Goal: Check status

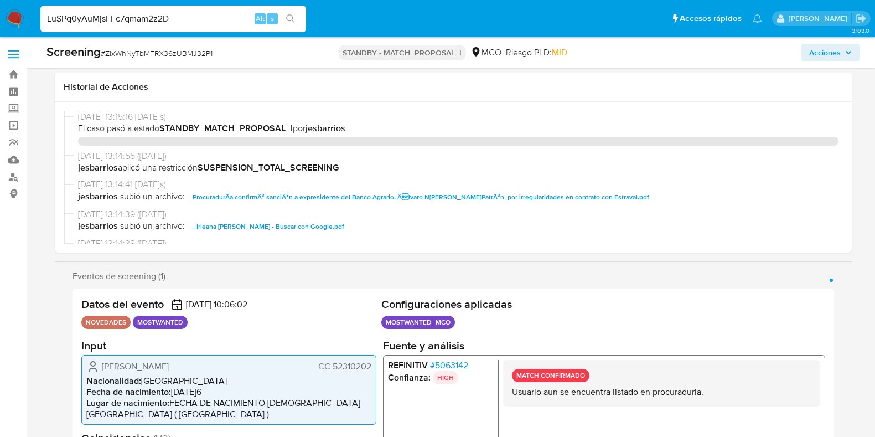
select select "10"
click at [183, 29] on div "LuSPq0yAuMjsFFc7qmam2z2D Alt s" at bounding box center [173, 19] width 266 height 27
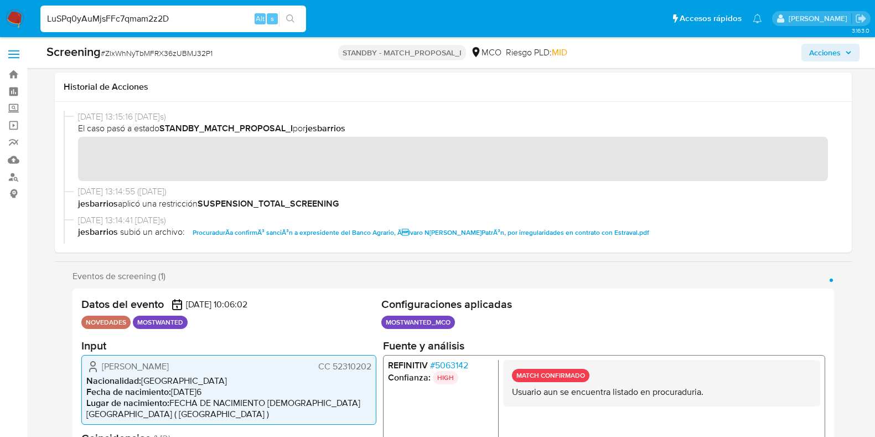
scroll to position [484, 0]
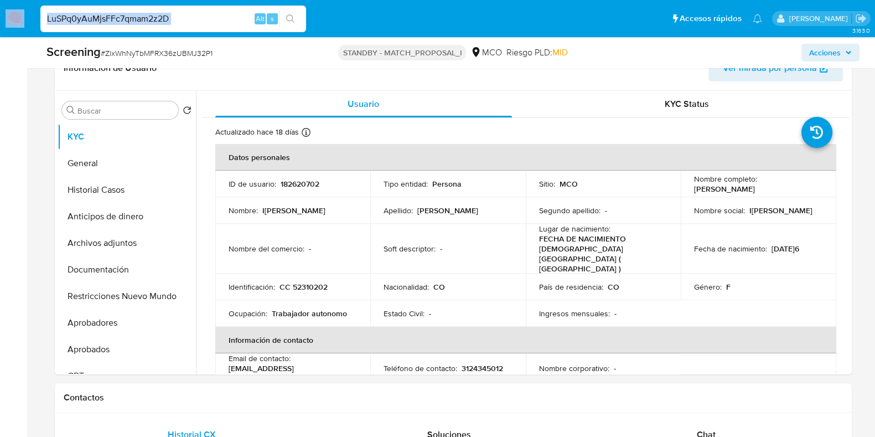
click at [189, 23] on input "LuSPq0yAuMjsFFc7qmam2z2D" at bounding box center [173, 19] width 266 height 14
paste input "baN9SDDTQW6v8LaBXkcI4LWJ"
type input "baN9SDDTQW6v8LaBXkcI4LWJ"
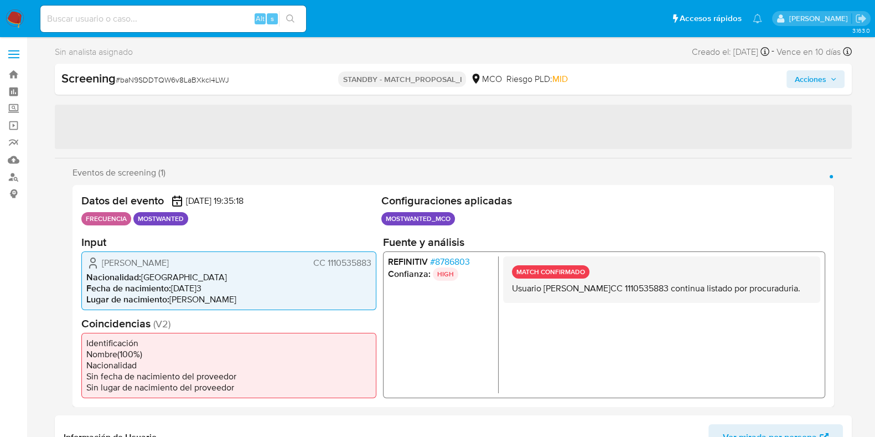
select select "10"
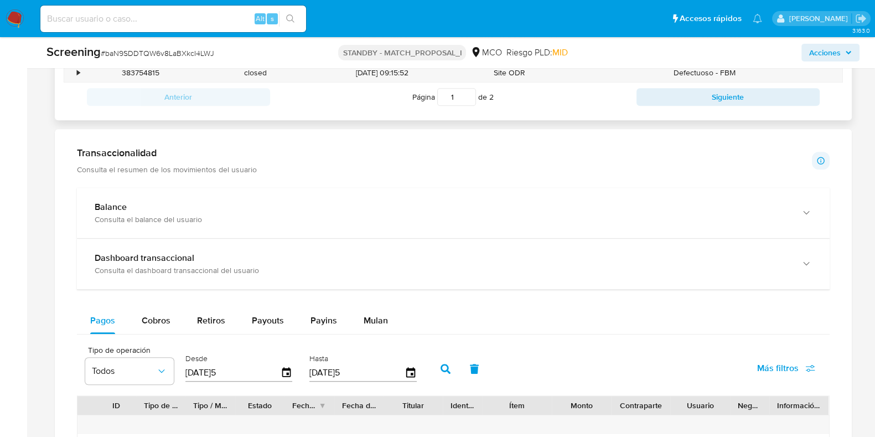
scroll to position [953, 0]
click at [148, 324] on div "Cobros" at bounding box center [156, 320] width 29 height 27
select select "10"
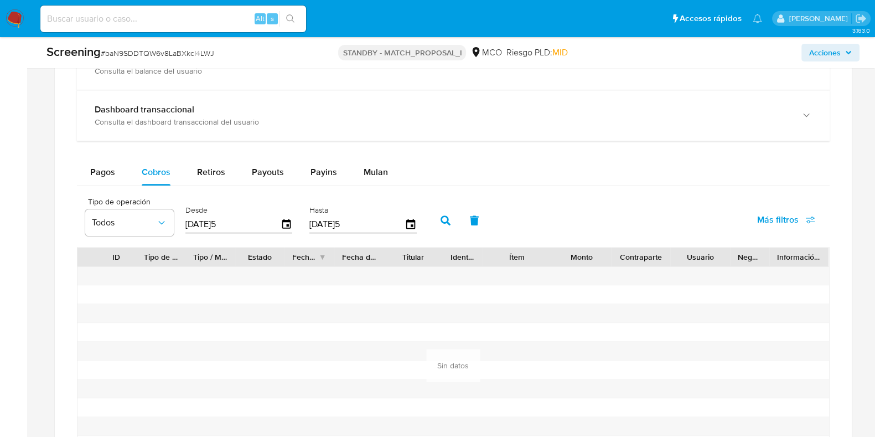
scroll to position [1102, 0]
click at [105, 164] on span "Pagos" at bounding box center [102, 170] width 25 height 13
click at [112, 169] on span "Pagos" at bounding box center [102, 170] width 25 height 13
click at [288, 220] on icon "button" at bounding box center [286, 223] width 9 height 10
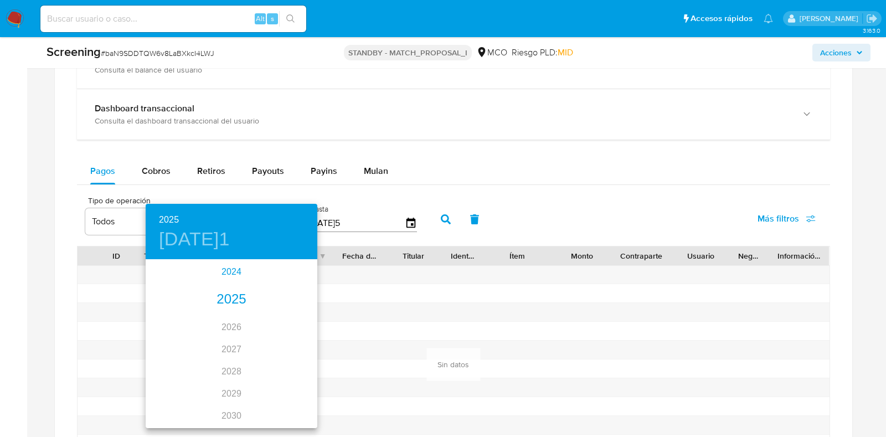
click at [239, 272] on div "2024" at bounding box center [232, 272] width 172 height 22
click at [166, 402] on div "oct." at bounding box center [174, 406] width 57 height 42
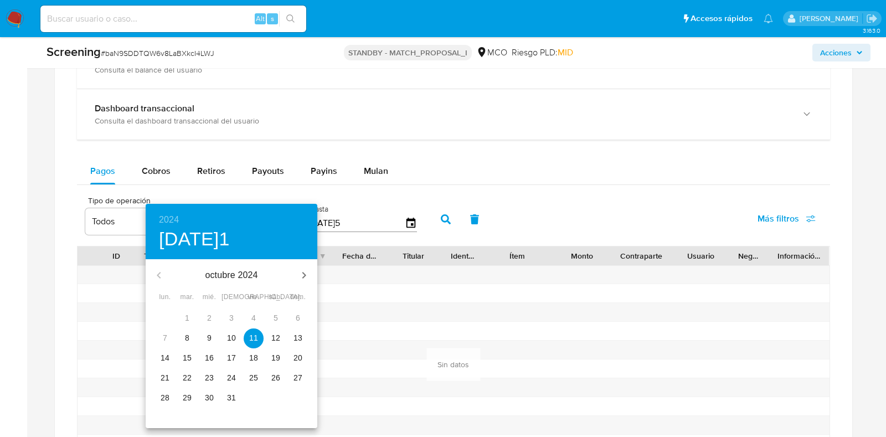
click at [189, 338] on span "8" at bounding box center [187, 337] width 20 height 11
type input "[DATE]4"
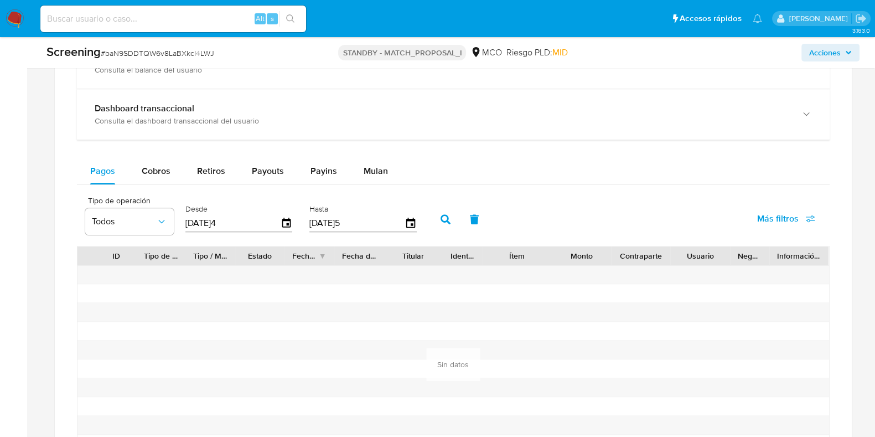
click at [443, 206] on button "button" at bounding box center [445, 219] width 29 height 27
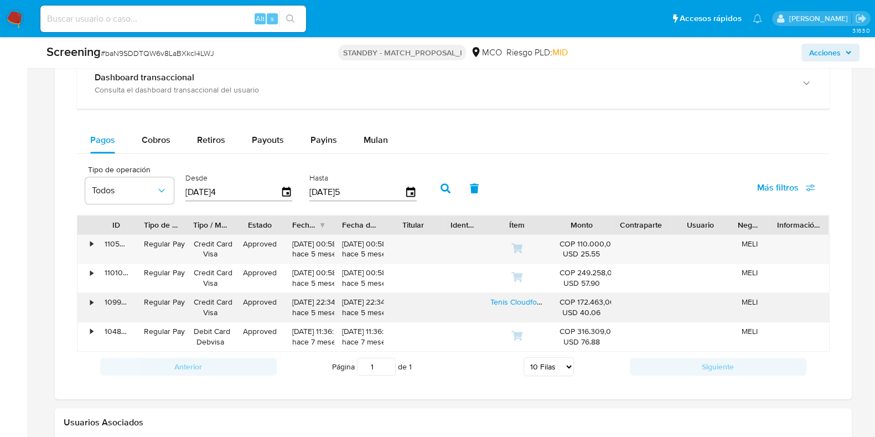
scroll to position [1134, 0]
click at [540, 224] on div "Ítem" at bounding box center [517, 223] width 54 height 11
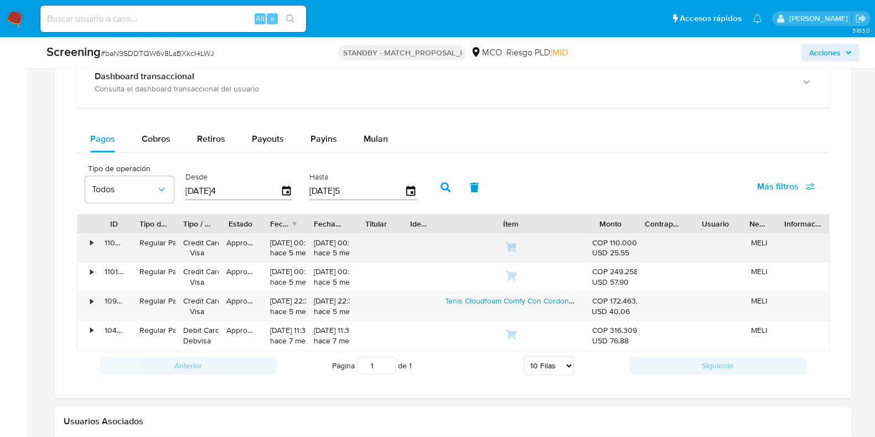
drag, startPoint x: 544, startPoint y: 224, endPoint x: 622, endPoint y: 233, distance: 78.6
click at [622, 233] on div "ID Tipo de operación Tipo / Método Estado Fecha de creación Fecha de aprobación…" at bounding box center [453, 282] width 753 height 137
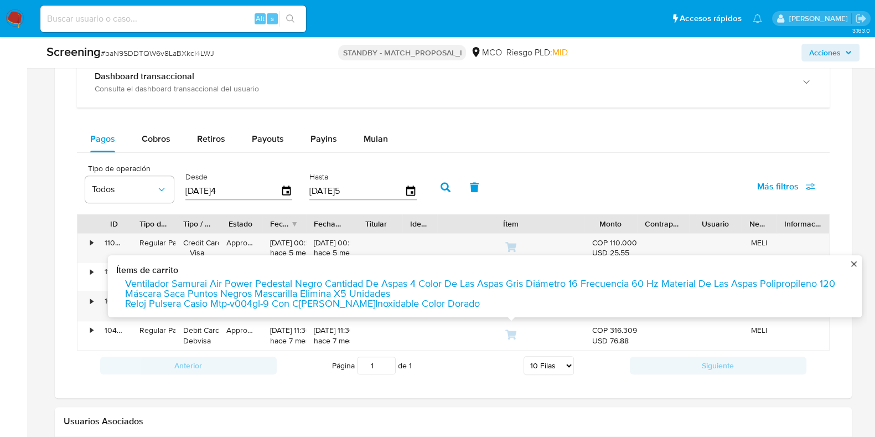
click at [490, 391] on div at bounding box center [453, 172] width 797 height 451
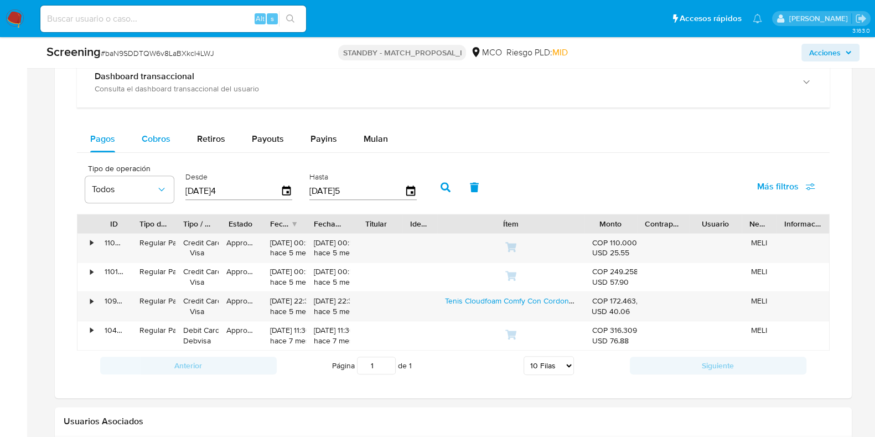
click at [169, 132] on span "Cobros" at bounding box center [156, 138] width 29 height 13
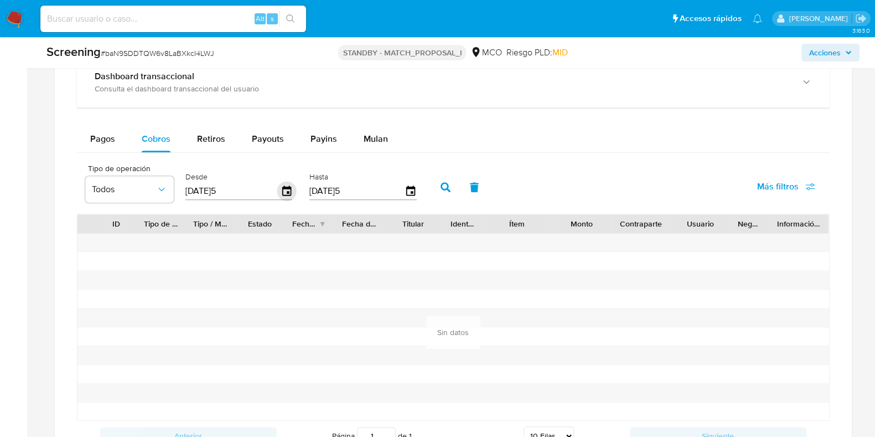
click at [281, 192] on icon "button" at bounding box center [286, 191] width 19 height 19
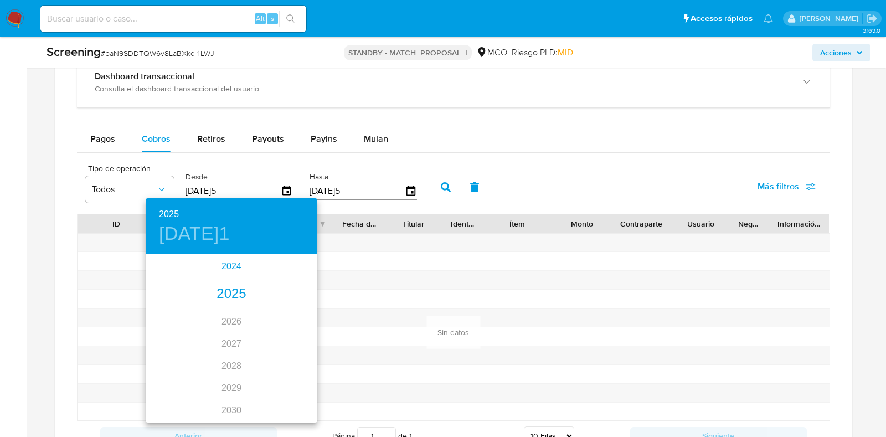
click at [233, 259] on div "2024" at bounding box center [232, 266] width 172 height 22
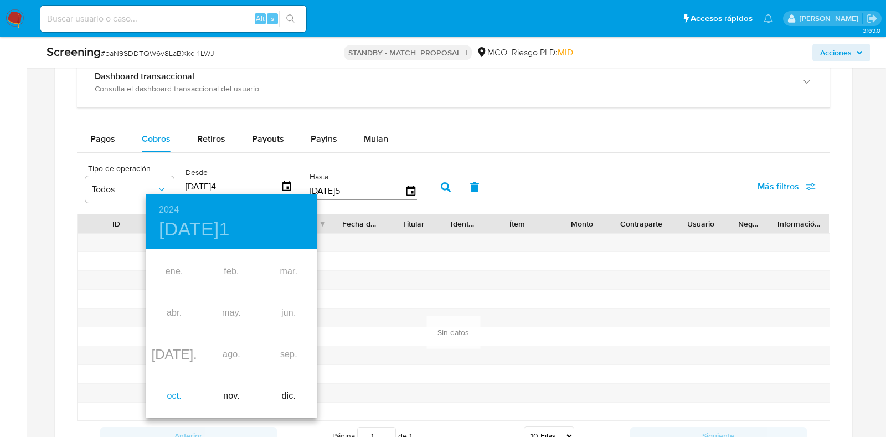
click at [174, 391] on div "oct." at bounding box center [174, 396] width 57 height 42
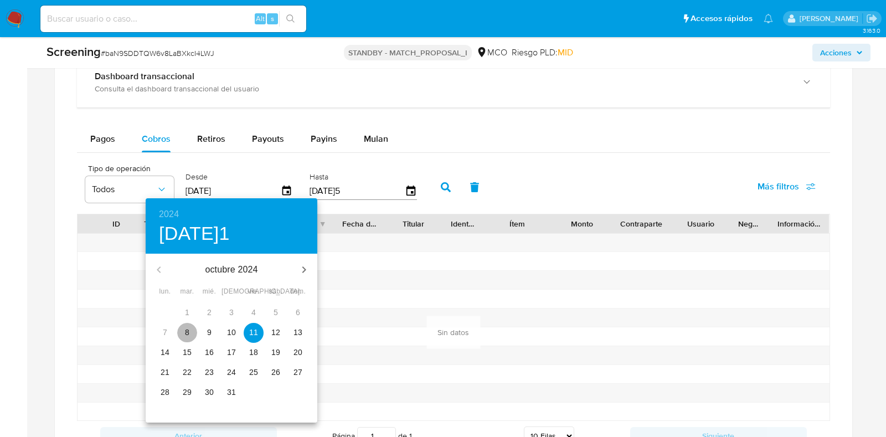
click at [185, 329] on p "8" at bounding box center [187, 332] width 4 height 11
type input "[DATE]4"
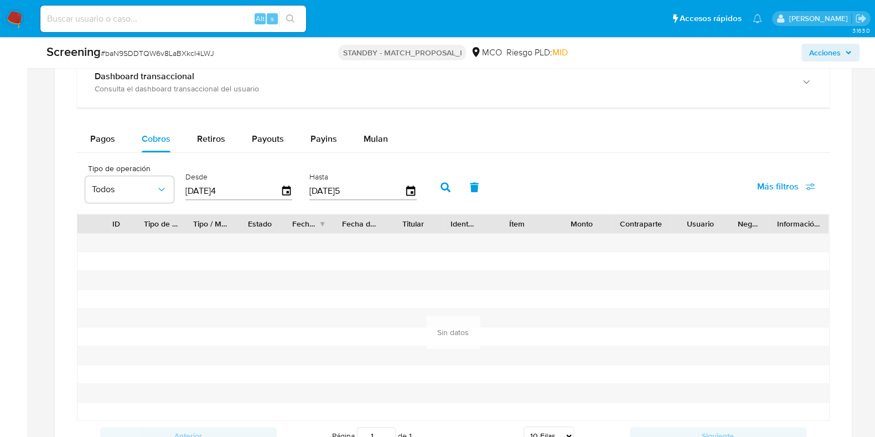
click at [440, 190] on button "button" at bounding box center [445, 187] width 29 height 27
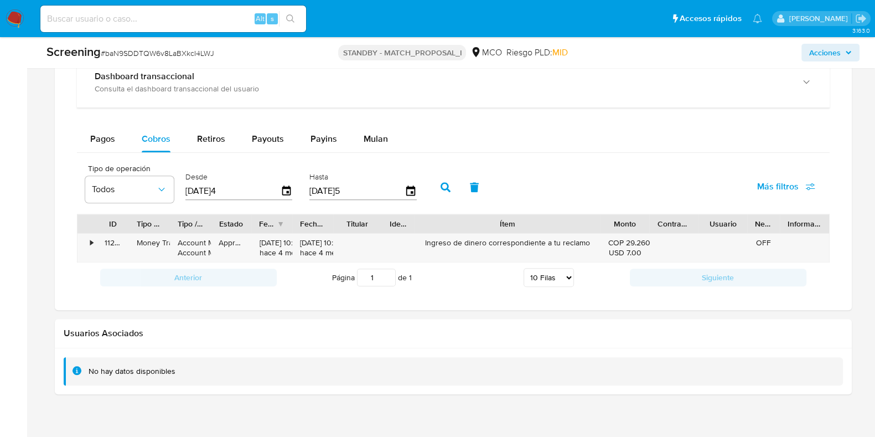
drag, startPoint x: 544, startPoint y: 214, endPoint x: 662, endPoint y: 205, distance: 118.3
click at [662, 205] on div "Tipo de operación Todos Desde [DATE]4 Hasta [DATE]5 Más filtros ID Tipo de oper…" at bounding box center [453, 225] width 753 height 135
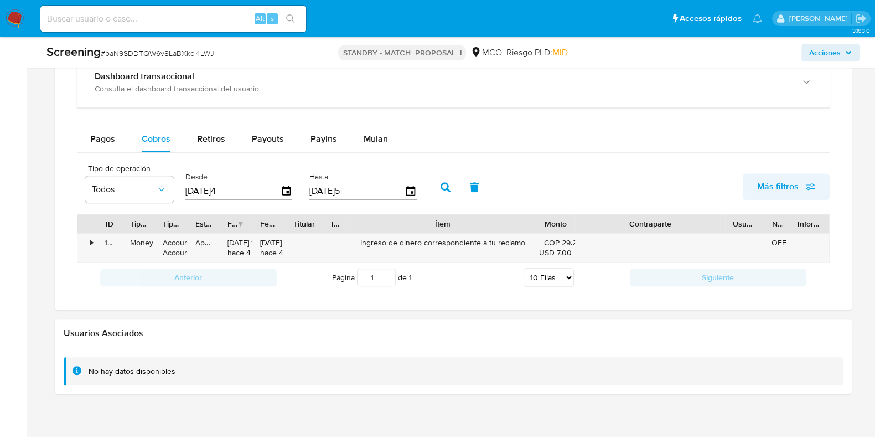
drag, startPoint x: 692, startPoint y: 219, endPoint x: 794, endPoint y: 194, distance: 105.0
click at [794, 194] on div "Tipo de operación Todos Desde [DATE]4 Hasta [DATE]5 Más filtros ID Tipo de oper…" at bounding box center [453, 225] width 753 height 135
click at [642, 358] on div "No hay datos disponibles" at bounding box center [453, 371] width 779 height 28
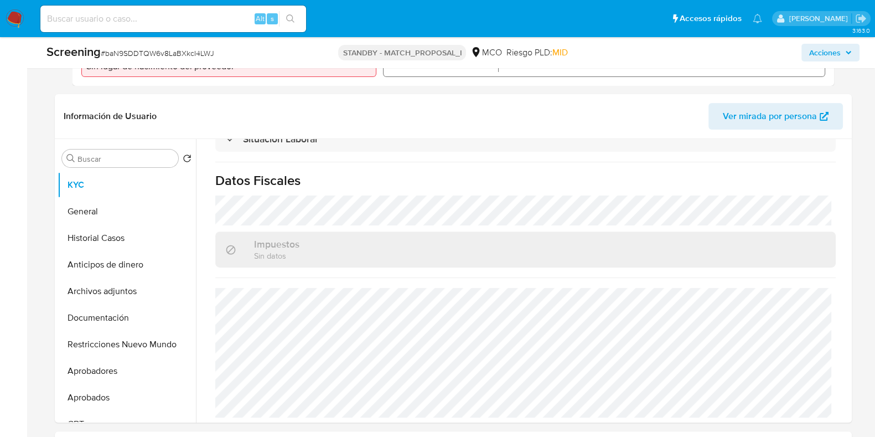
scroll to position [426, 0]
click at [141, 344] on button "Restricciones Nuevo Mundo" at bounding box center [123, 343] width 130 height 27
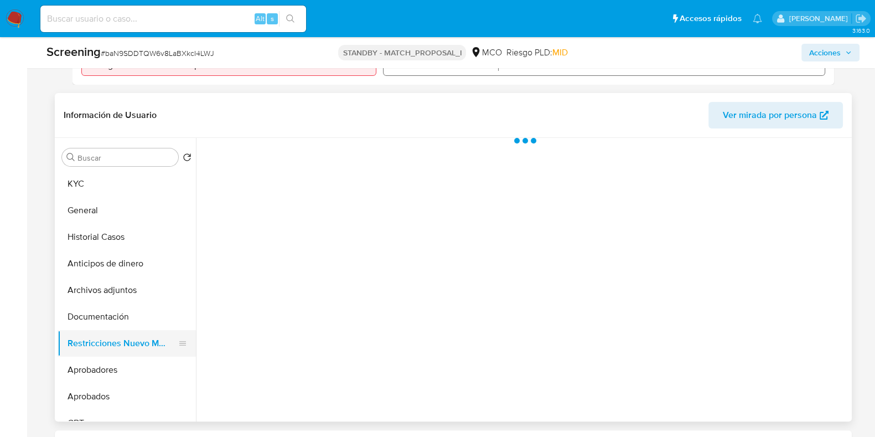
scroll to position [0, 0]
